Goal: Transaction & Acquisition: Book appointment/travel/reservation

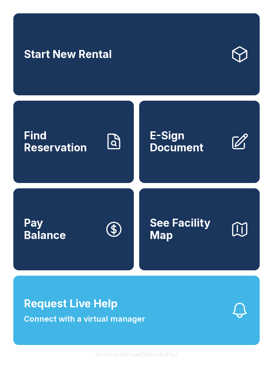
scroll to position [8, 0]
click at [93, 334] on button "Request Live Help Connect with a virtual manager" at bounding box center [136, 310] width 247 height 69
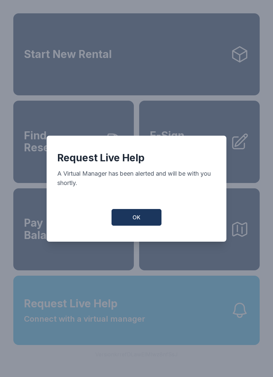
click at [131, 218] on button "OK" at bounding box center [137, 217] width 50 height 17
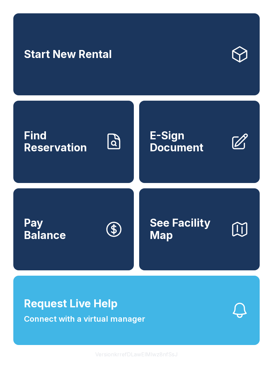
click at [48, 49] on span "Start New Rental" at bounding box center [68, 54] width 88 height 12
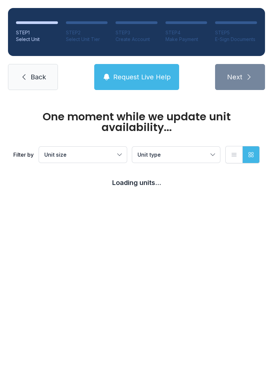
click at [25, 73] on link "Back" at bounding box center [33, 77] width 50 height 26
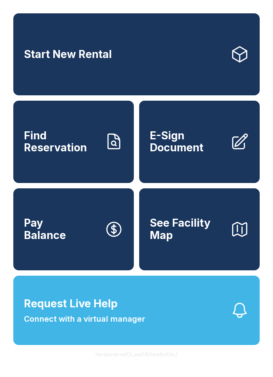
click at [58, 142] on span "Find Reservation" at bounding box center [61, 142] width 75 height 24
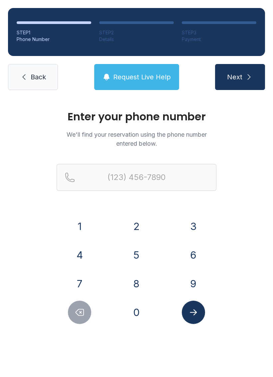
click at [123, 75] on span "Request Live Help" at bounding box center [142, 76] width 58 height 9
click at [150, 350] on div "Enter your phone number We'll find your reservation using the phone number ente…" at bounding box center [136, 224] width 273 height 253
click at [192, 316] on icon "Submit lookup form" at bounding box center [194, 312] width 10 height 10
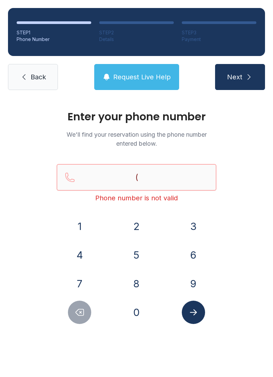
type input "("
click at [22, 80] on icon at bounding box center [24, 77] width 8 height 8
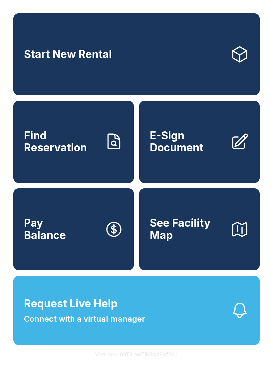
click at [22, 80] on link "Start New Rental" at bounding box center [136, 54] width 247 height 82
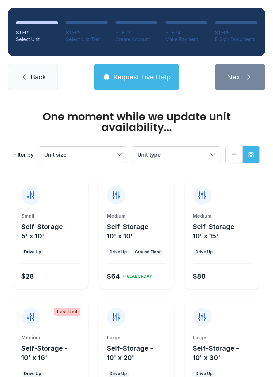
click at [16, 83] on link "Back" at bounding box center [33, 77] width 50 height 26
